Goal: Register for event/course

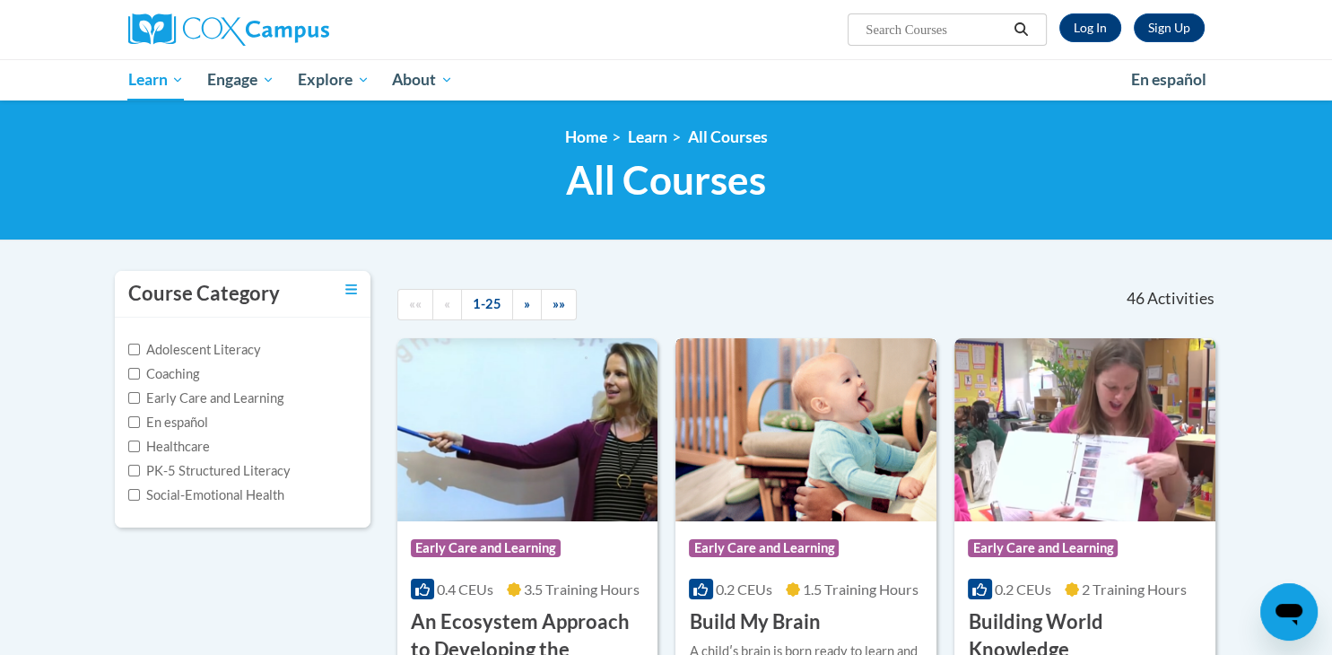
click at [757, 544] on span "Early Care and Learning" at bounding box center [764, 548] width 150 height 18
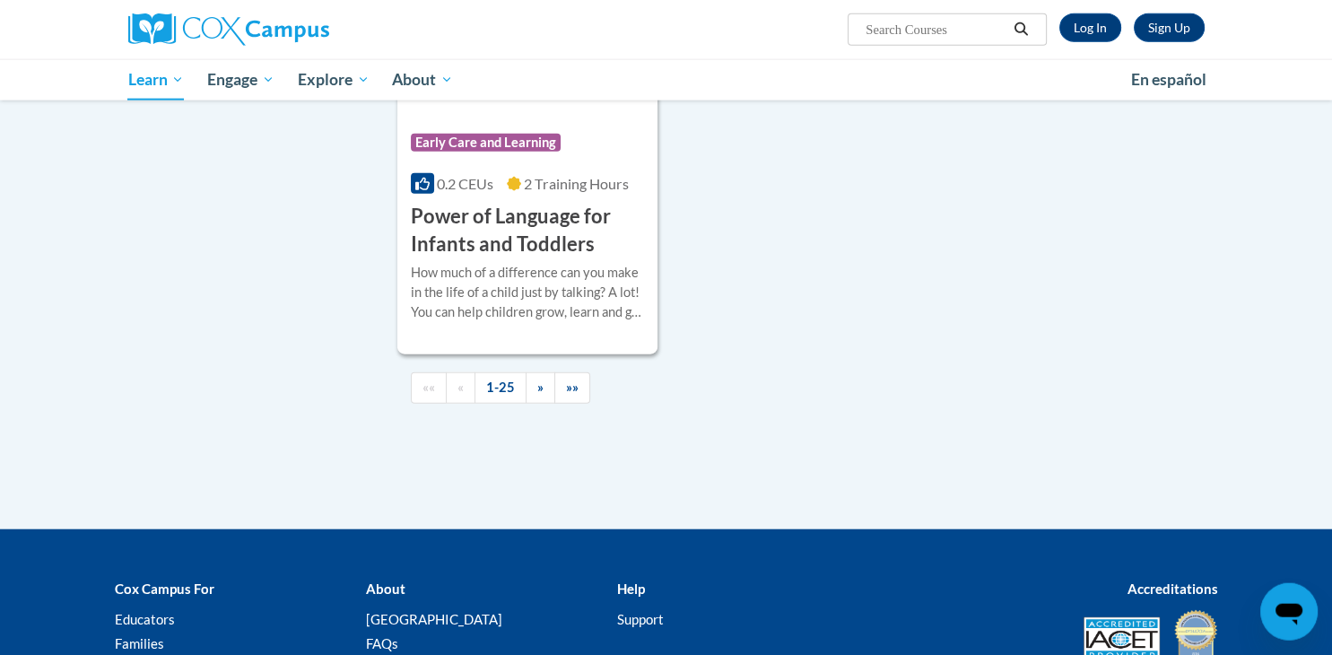
scroll to position [4234, 0]
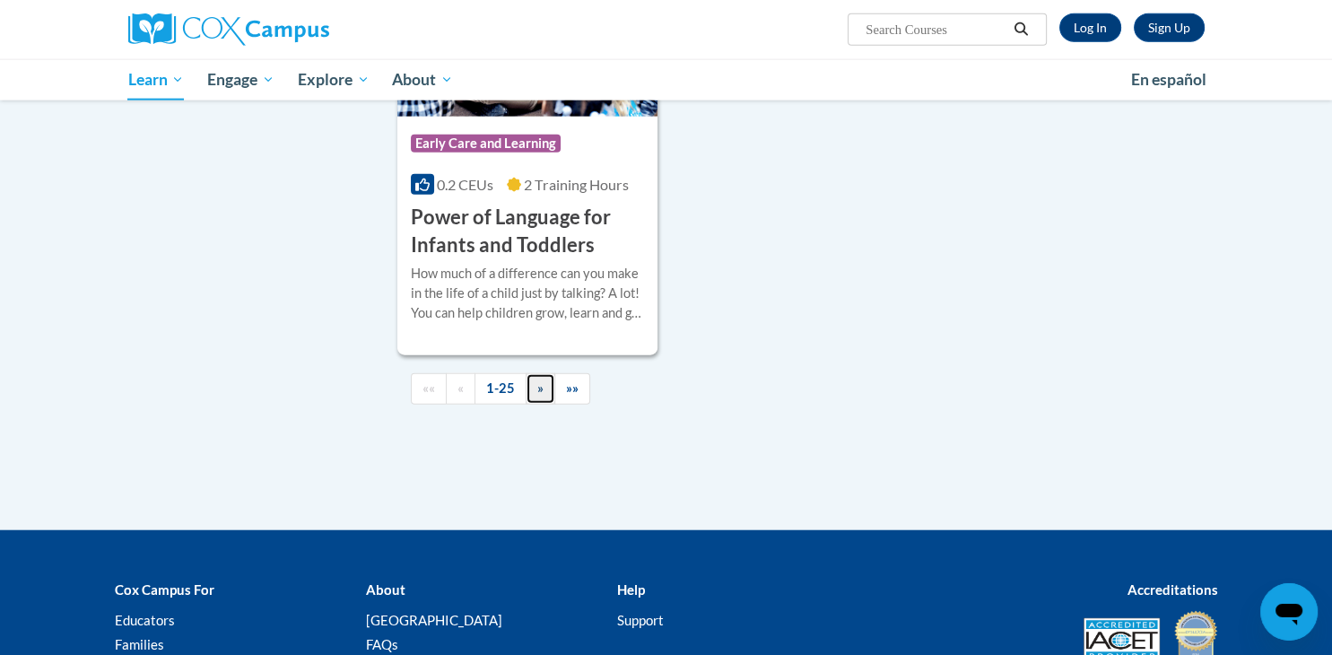
click at [531, 405] on link "»" at bounding box center [541, 388] width 30 height 31
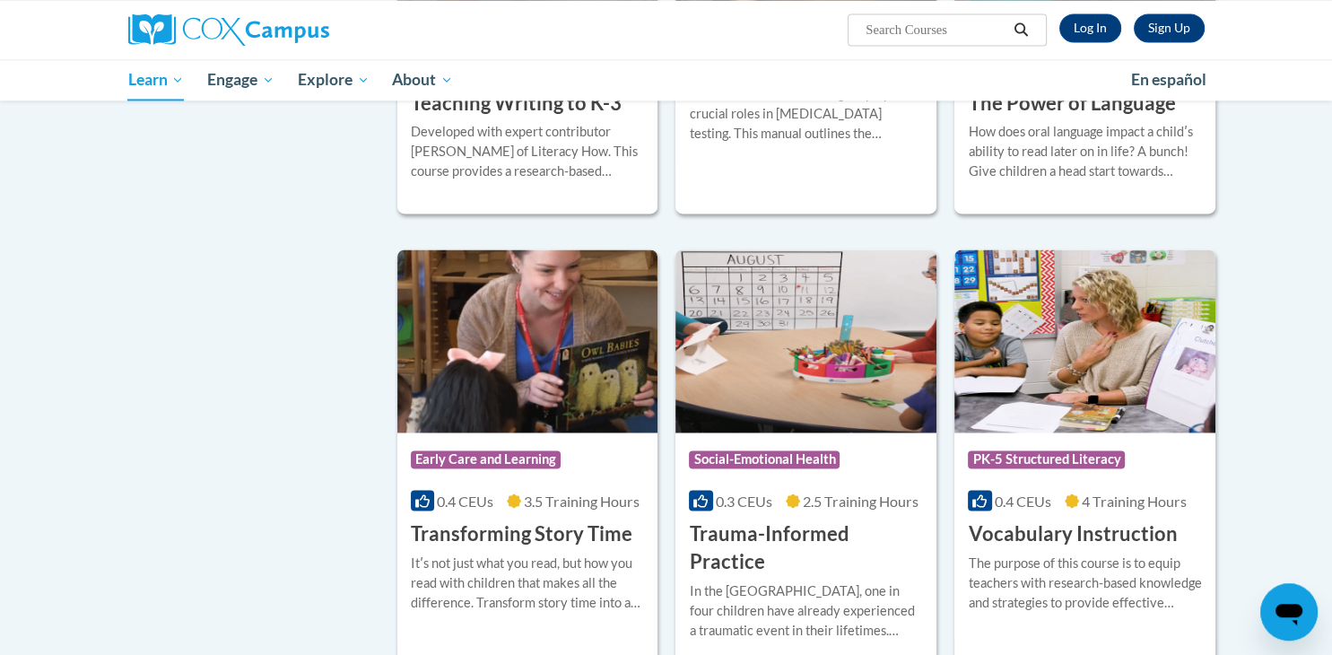
scroll to position [2756, 0]
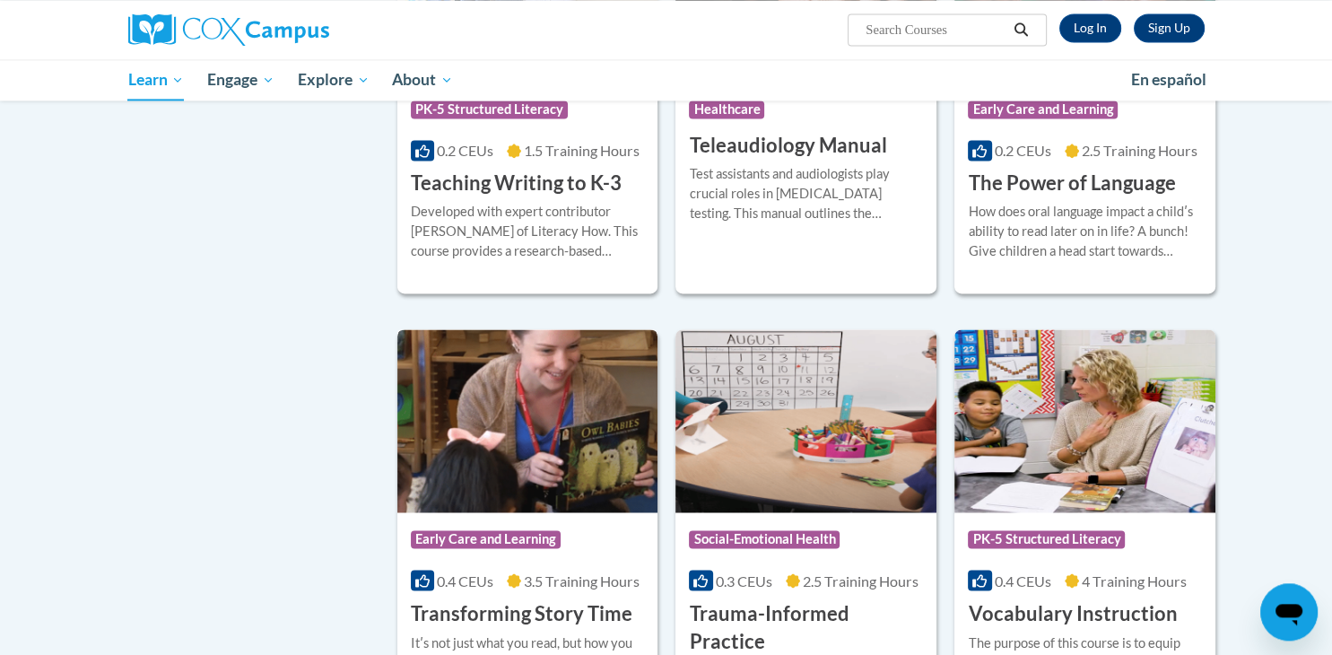
click at [532, 407] on img at bounding box center [527, 420] width 261 height 183
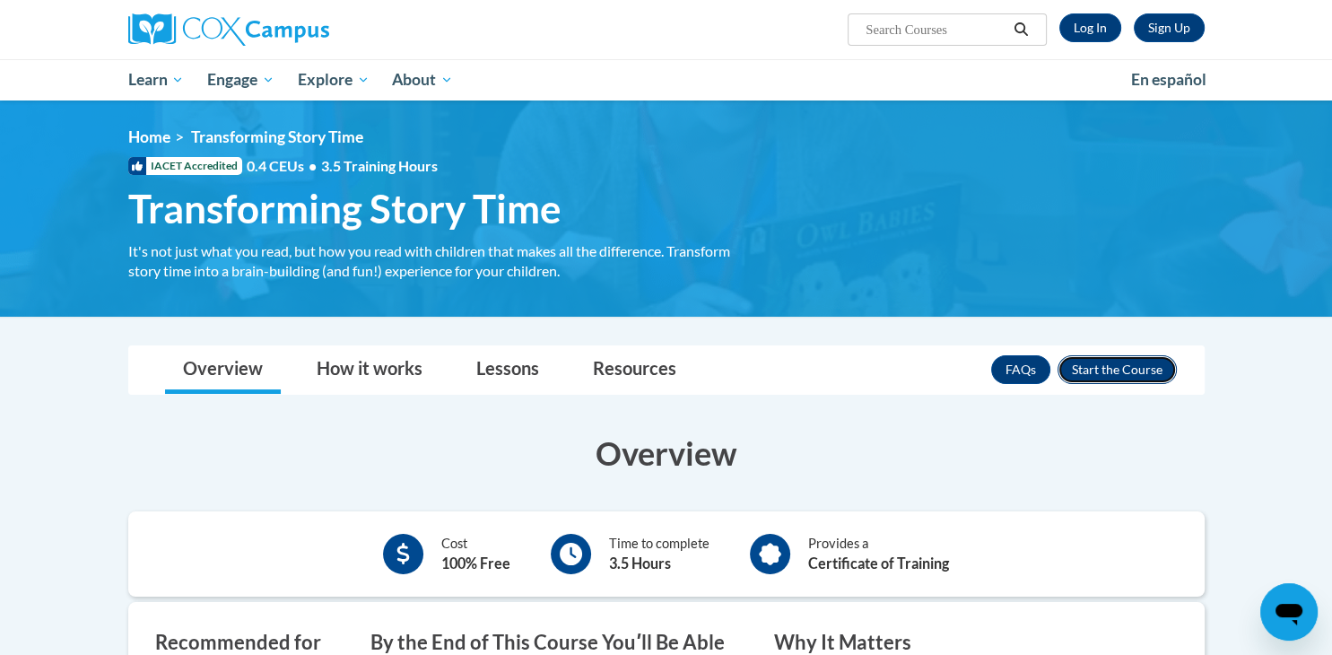
click at [1118, 371] on button "Enroll" at bounding box center [1117, 369] width 119 height 29
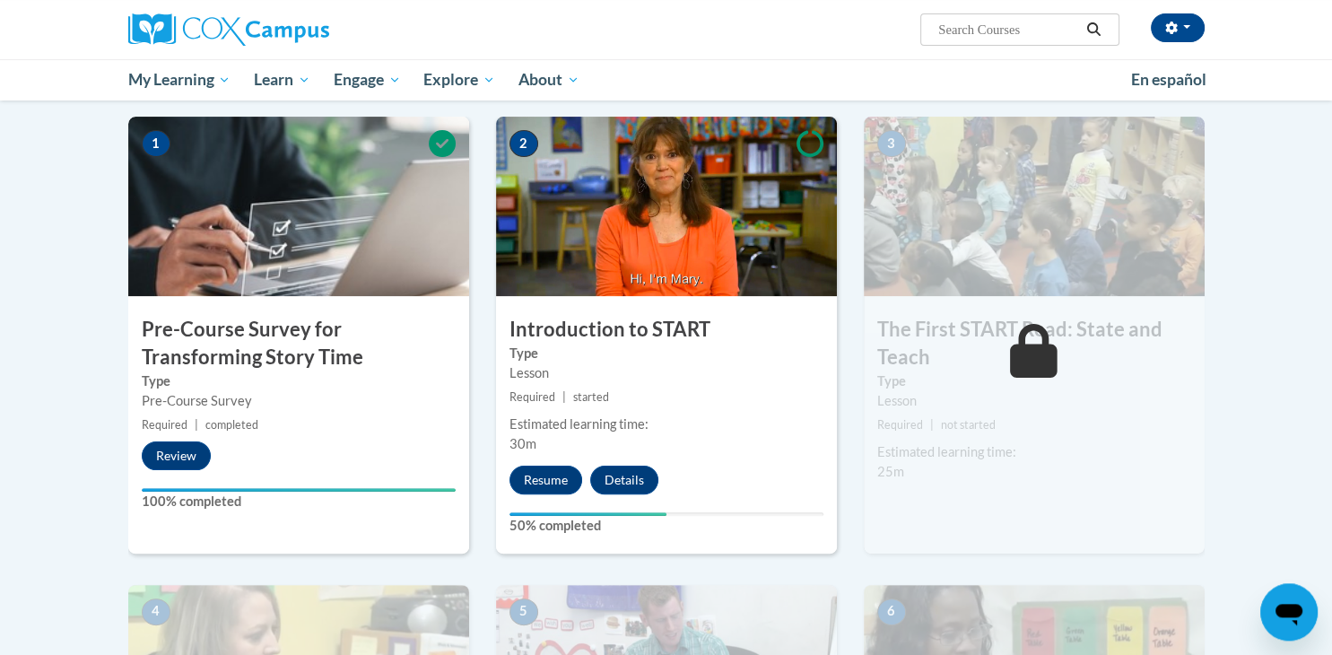
click at [547, 454] on div "2 Introduction to START Type Lesson Required | started Estimated learning time:…" at bounding box center [666, 335] width 341 height 436
click at [540, 478] on button "Resume" at bounding box center [546, 480] width 73 height 29
click at [542, 473] on button "Resume" at bounding box center [546, 480] width 73 height 29
click at [551, 472] on button "Resume" at bounding box center [546, 480] width 73 height 29
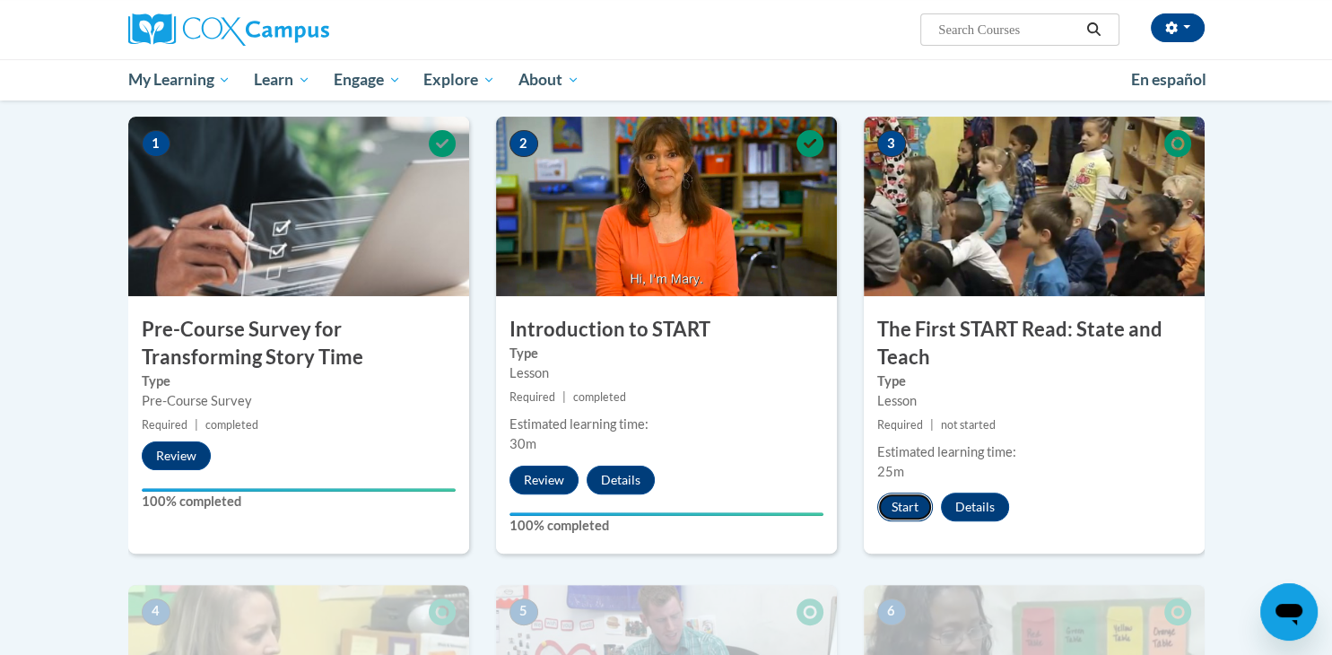
click at [895, 505] on button "Start" at bounding box center [906, 507] width 56 height 29
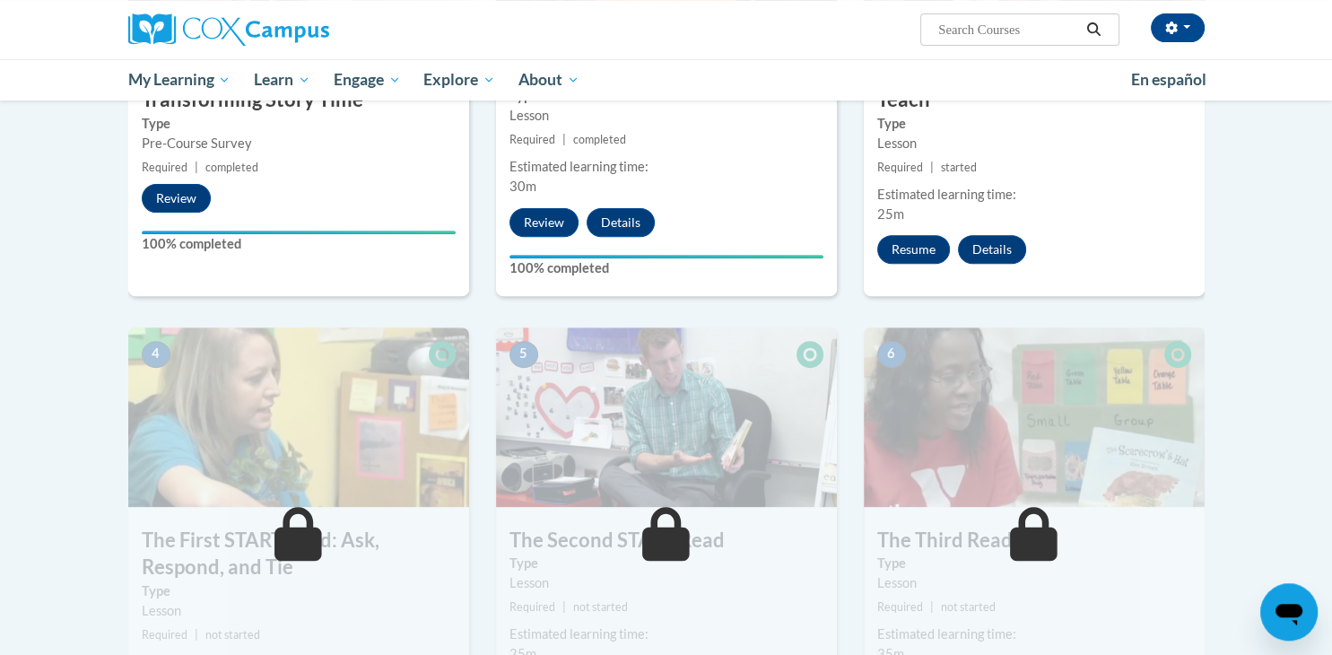
scroll to position [561, 0]
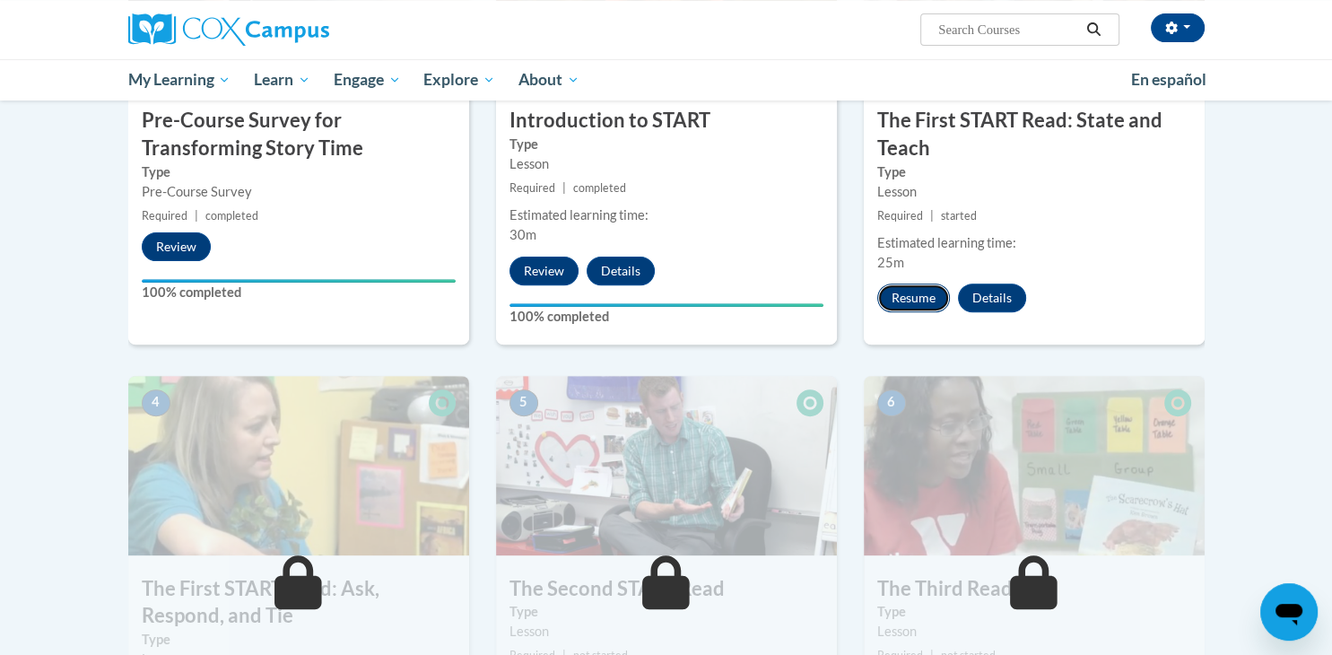
click at [913, 288] on button "Resume" at bounding box center [914, 298] width 73 height 29
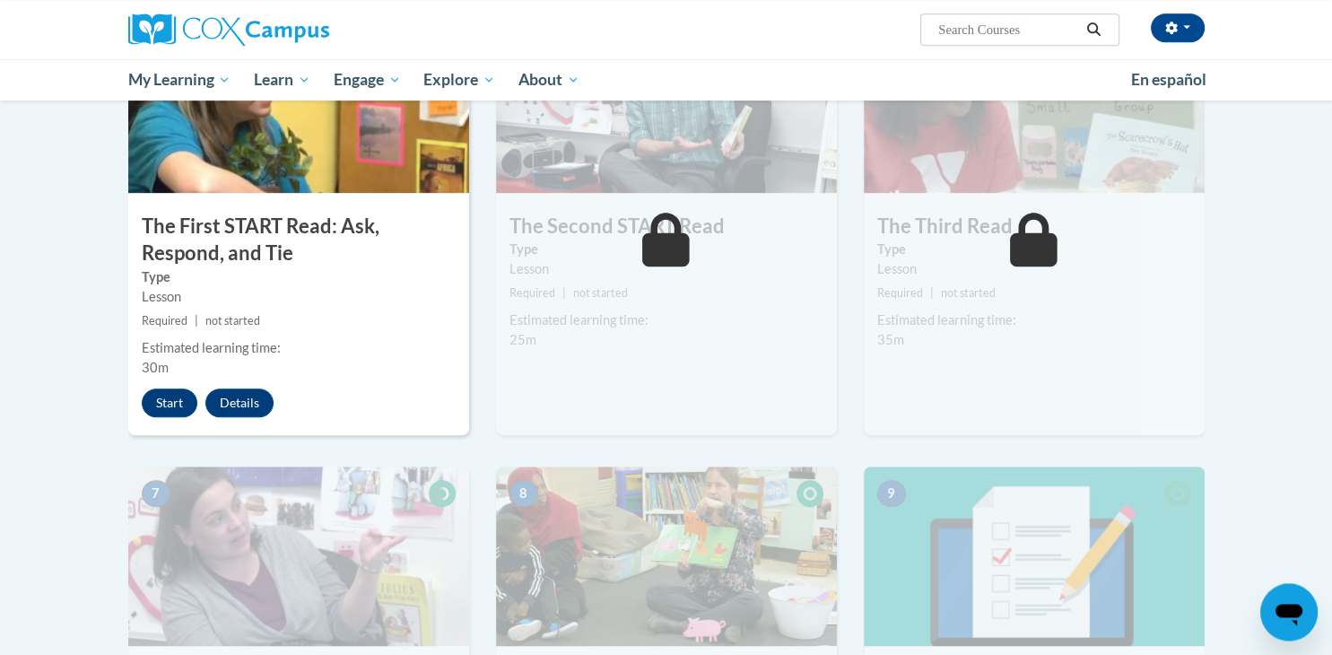
scroll to position [825, 0]
